Goal: Task Accomplishment & Management: Manage account settings

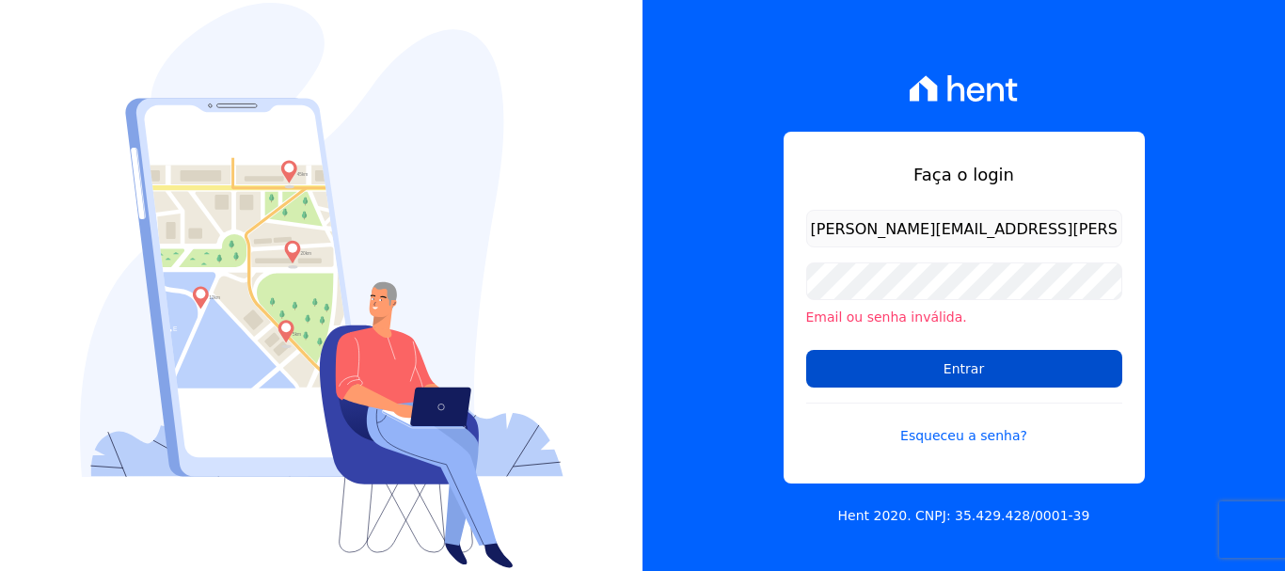
click at [933, 376] on input "Entrar" at bounding box center [964, 369] width 316 height 38
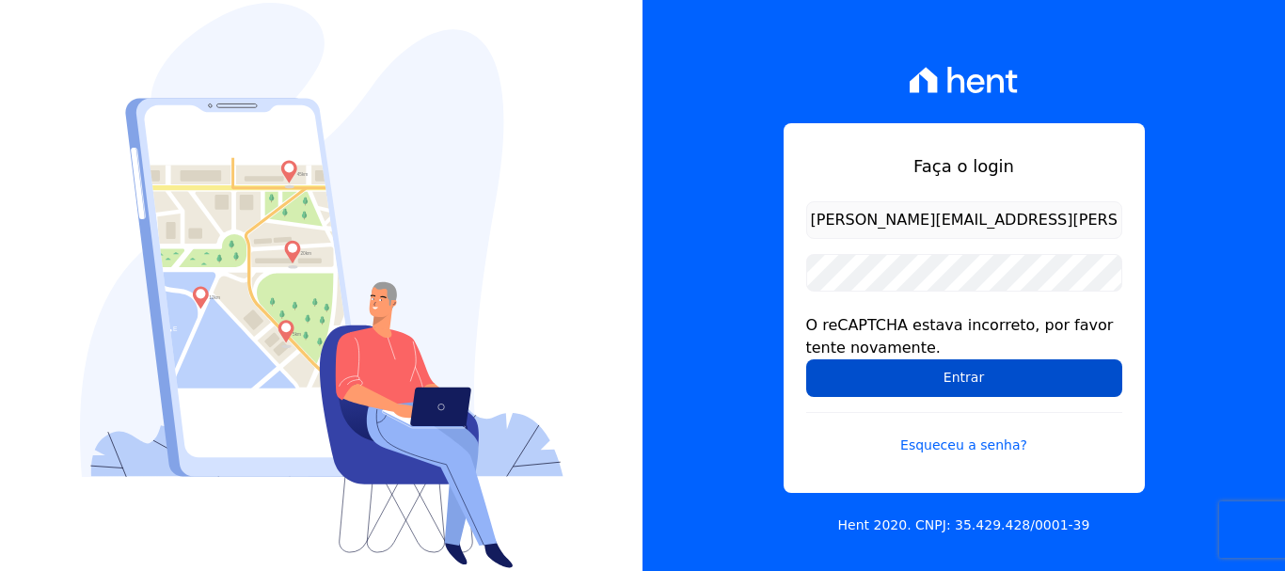
click at [960, 374] on input "Entrar" at bounding box center [964, 378] width 316 height 38
